Goal: Ask a question: Seek information or help from site administrators or community

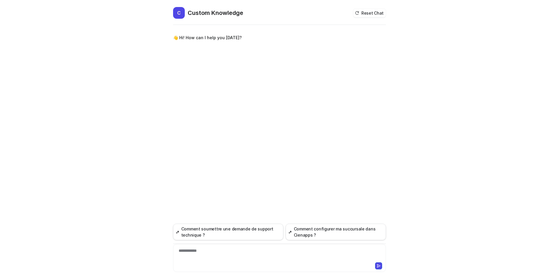
click at [224, 110] on div "**********" at bounding box center [279, 152] width 213 height 253
